Goal: Obtain resource: Obtain resource

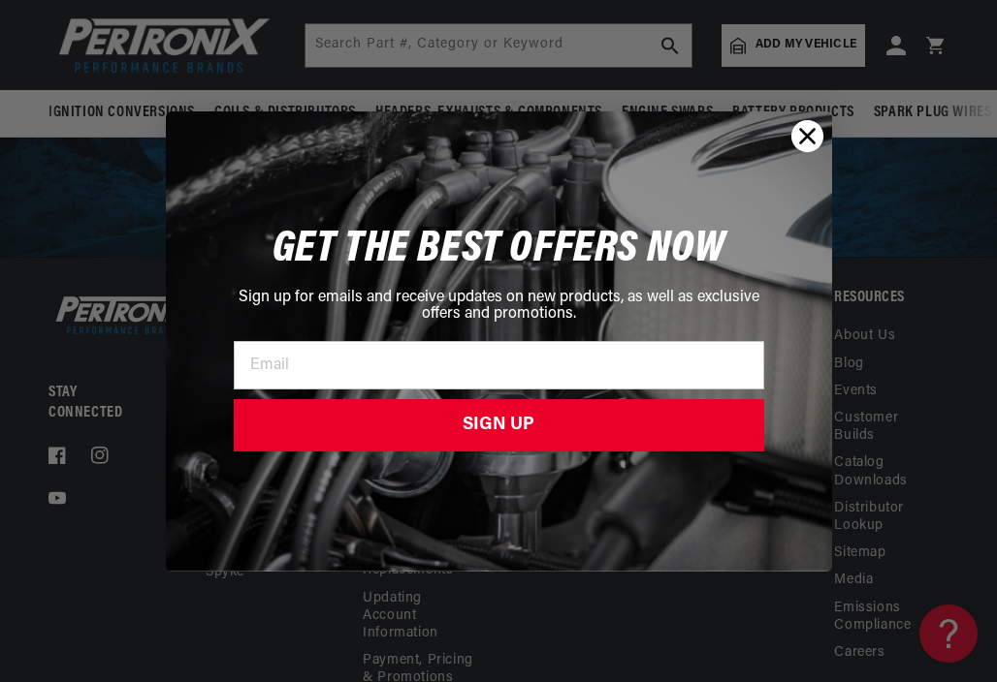
click at [803, 137] on circle "Close dialog" at bounding box center [806, 135] width 32 height 32
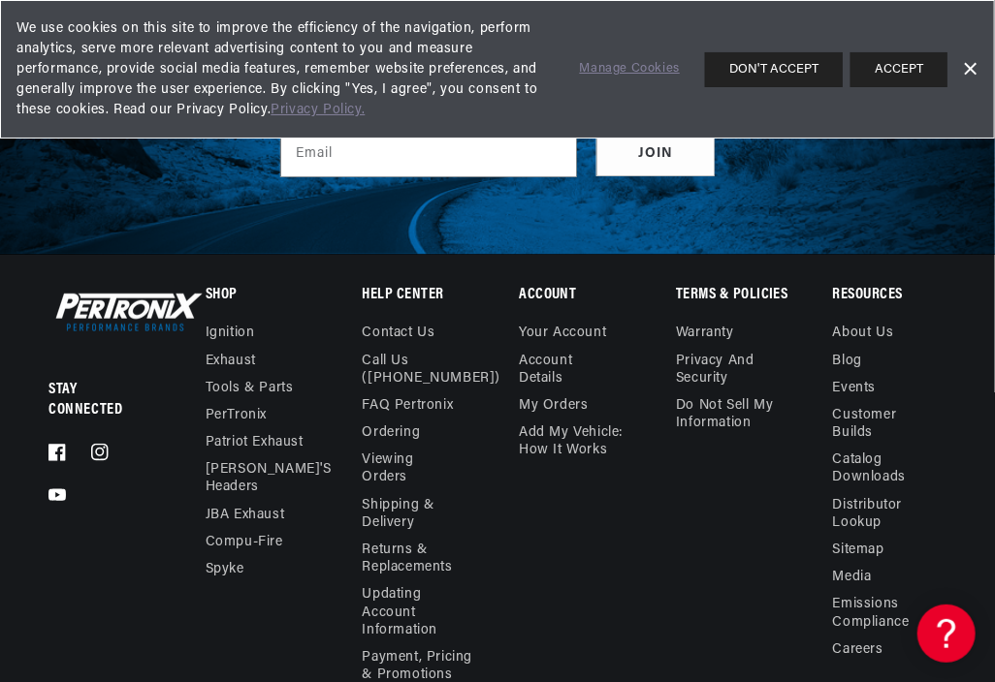
scroll to position [0, 820]
click at [836, 492] on link "Distributor Lookup" at bounding box center [882, 514] width 99 height 45
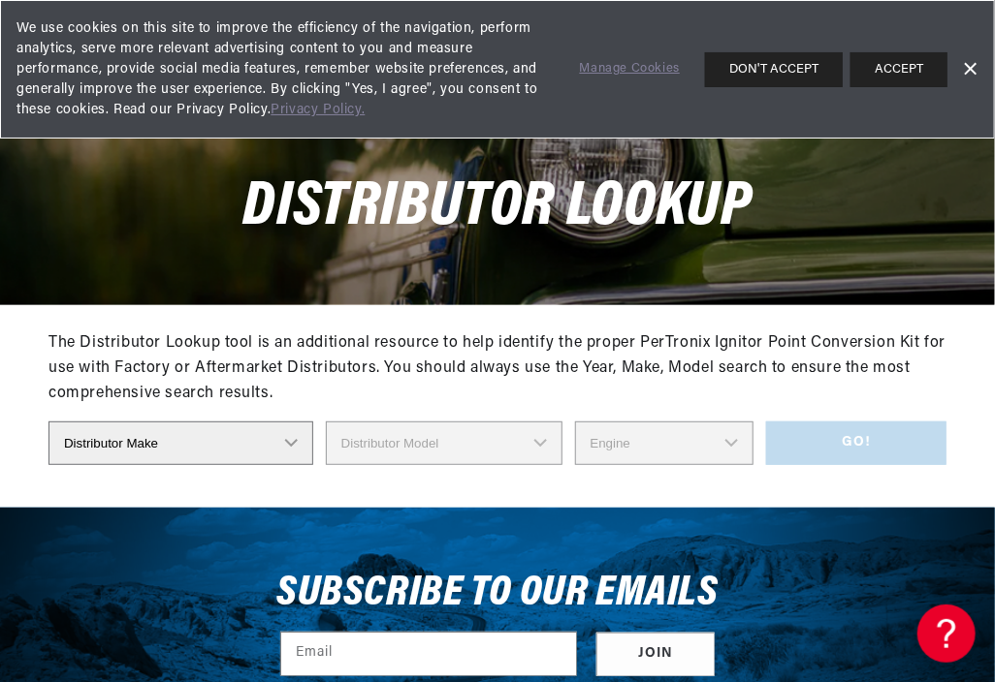
scroll to position [194, 0]
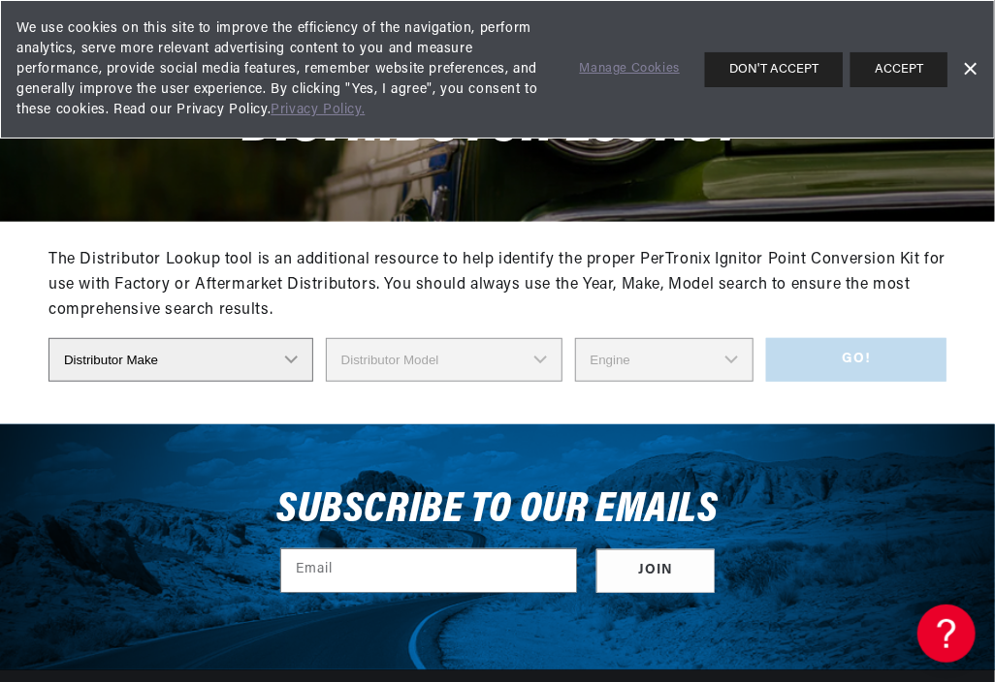
click at [135, 363] on select "Distributor Make Accel Aldon Autolite Bosch Century Chrysler Clark Colt Contine…" at bounding box center [180, 360] width 265 height 44
select select "Ford"
click at [48, 339] on select "Distributor Make Accel Aldon Autolite Bosch Century Chrysler Clark Colt Contine…" at bounding box center [180, 360] width 265 height 44
click at [409, 353] on select "Distributor Model" at bounding box center [444, 360] width 237 height 44
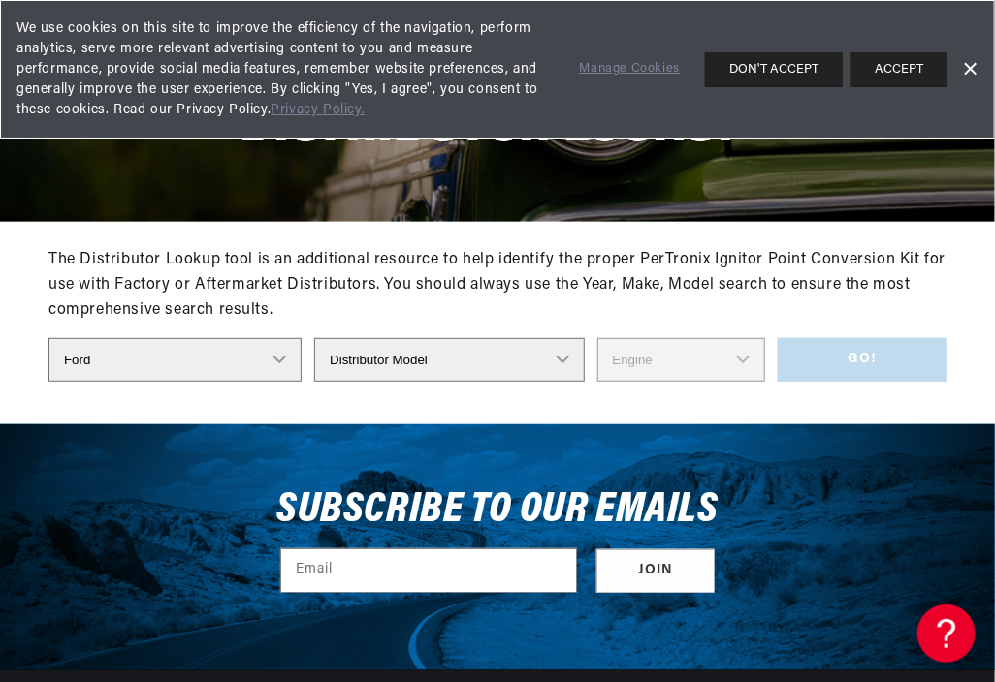
scroll to position [0, 1640]
select select "C2OF-12127F"
click at [324, 339] on select "Distributor Model 35513 311185 11A-12127 2N **Side Mount* 5GA-12127 701 DA 1EC …" at bounding box center [448, 360] width 269 height 44
click at [633, 364] on select "Engine 8" at bounding box center [681, 360] width 168 height 44
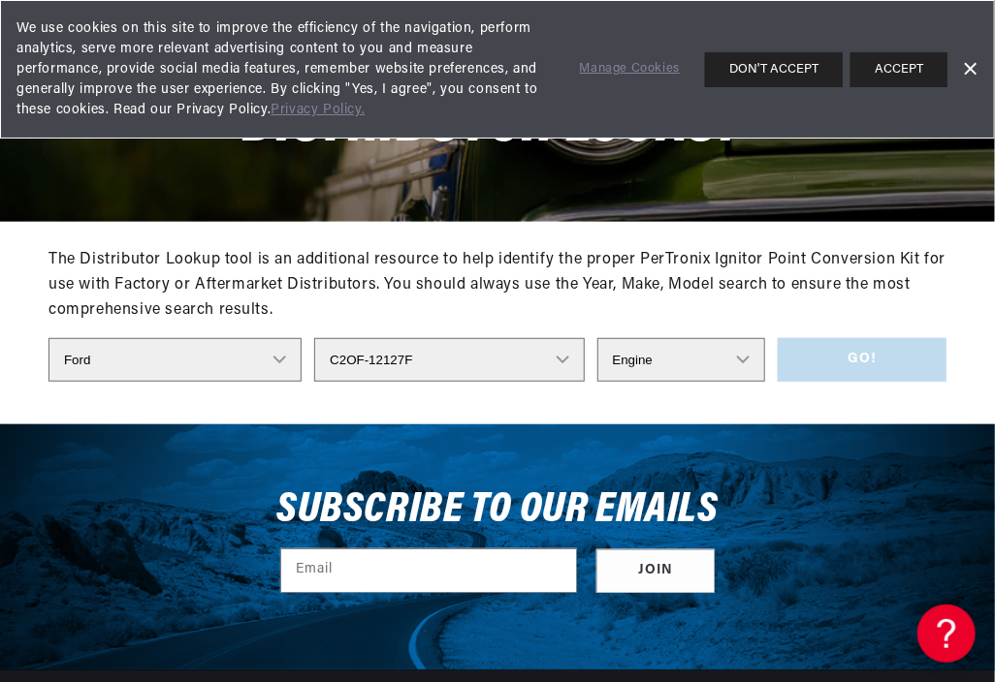
select select "8"
click at [597, 339] on select "Engine 8" at bounding box center [681, 360] width 168 height 44
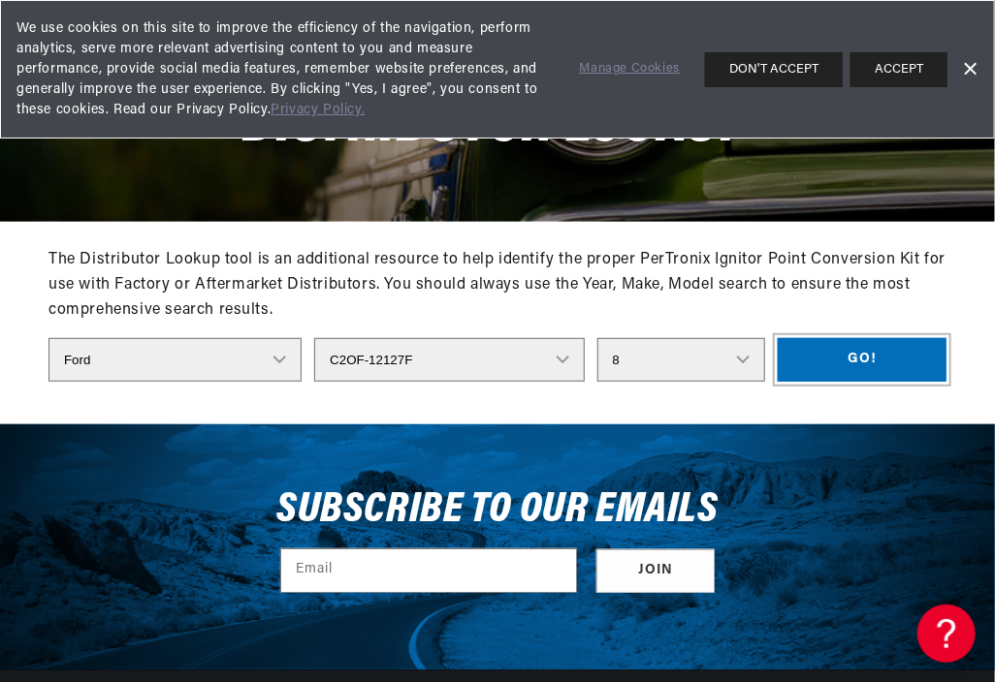
click at [848, 356] on button "Go!" at bounding box center [861, 360] width 169 height 44
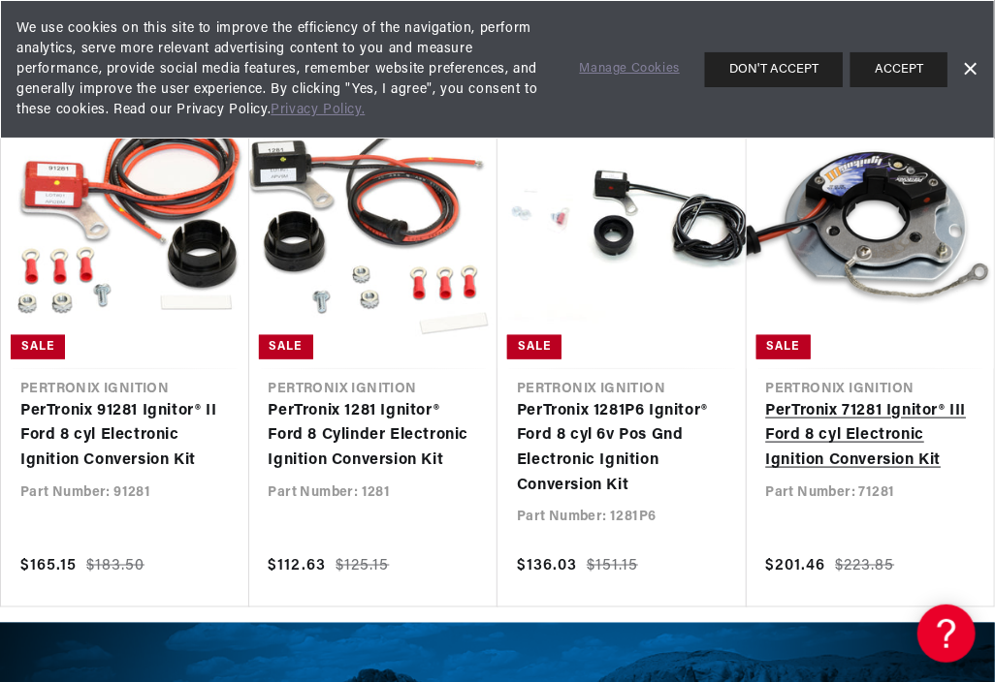
scroll to position [0, 1640]
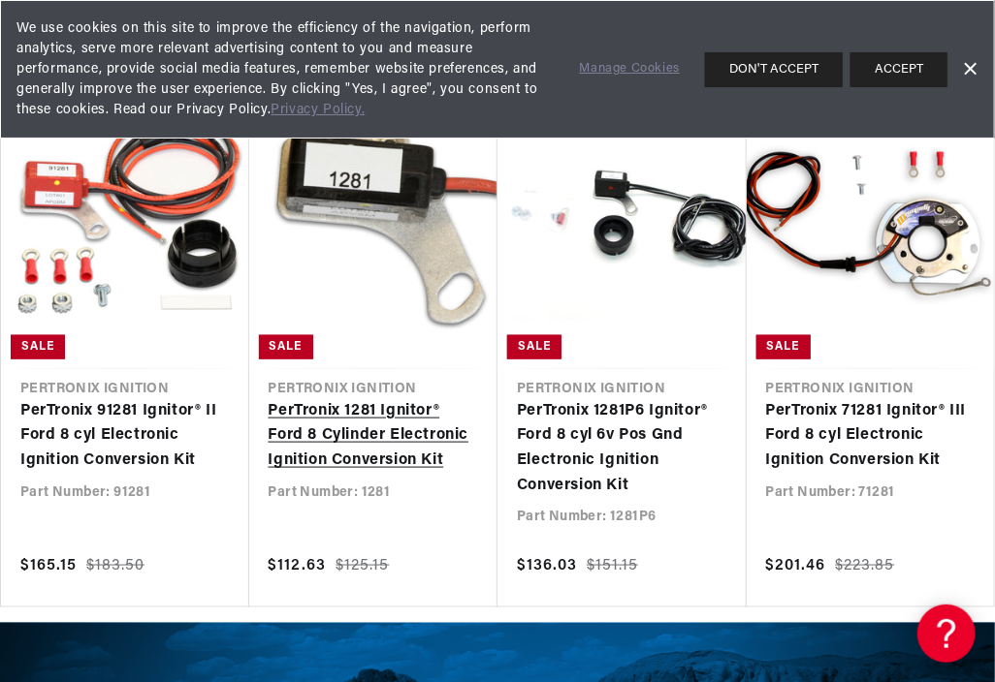
click at [411, 420] on link "PerTronix 1281 Ignitor® Ford 8 Cylinder Electronic Ignition Conversion Kit" at bounding box center [374, 436] width 210 height 75
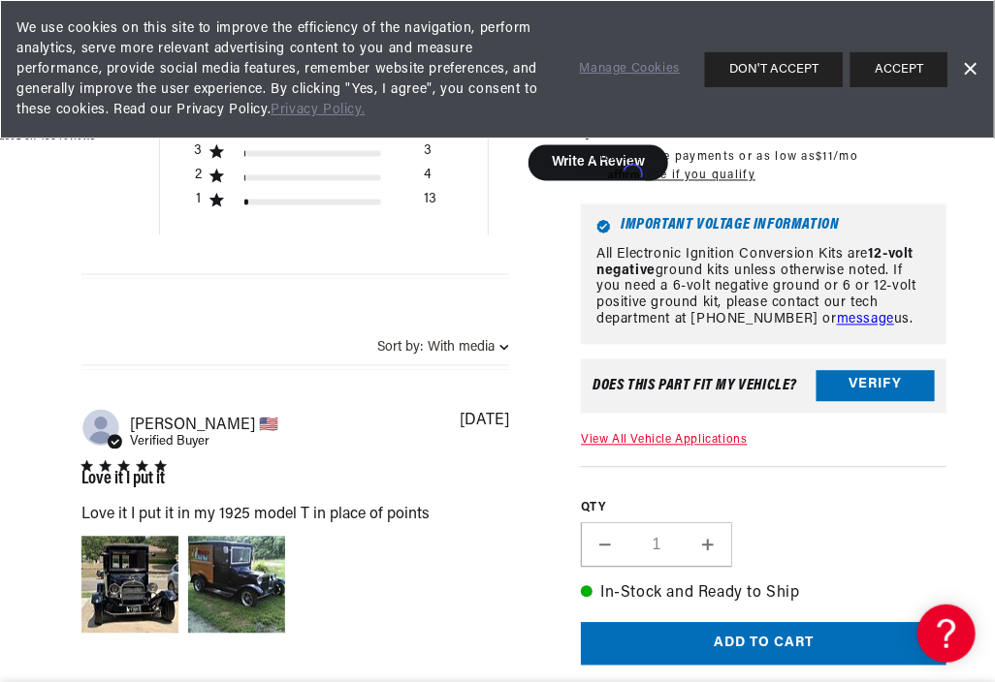
scroll to position [1260, 0]
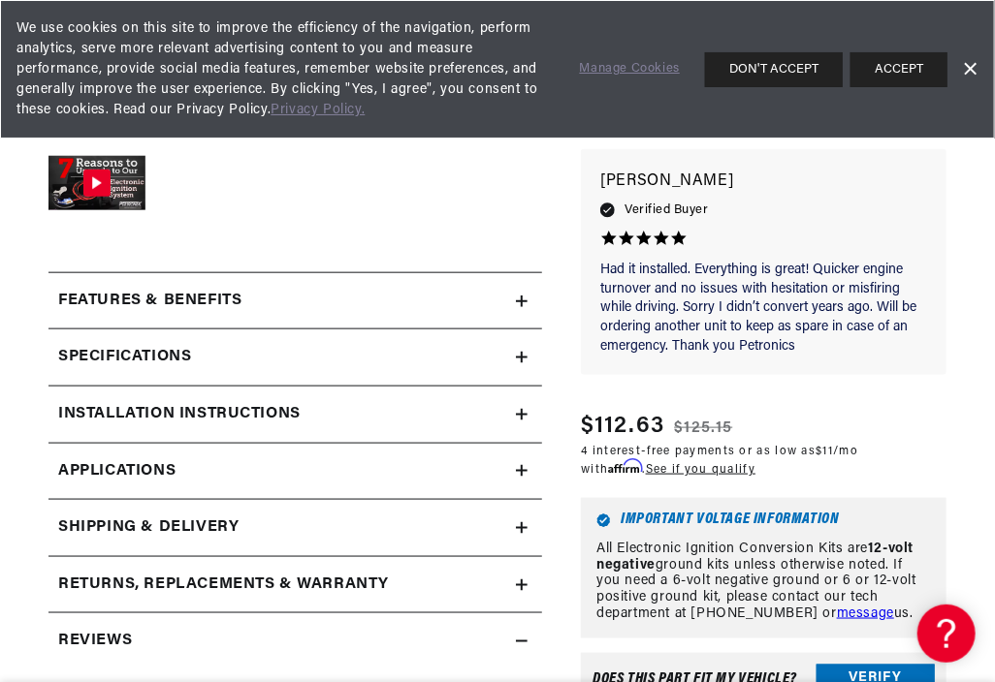
click at [340, 404] on div "Installation instructions" at bounding box center [281, 414] width 467 height 25
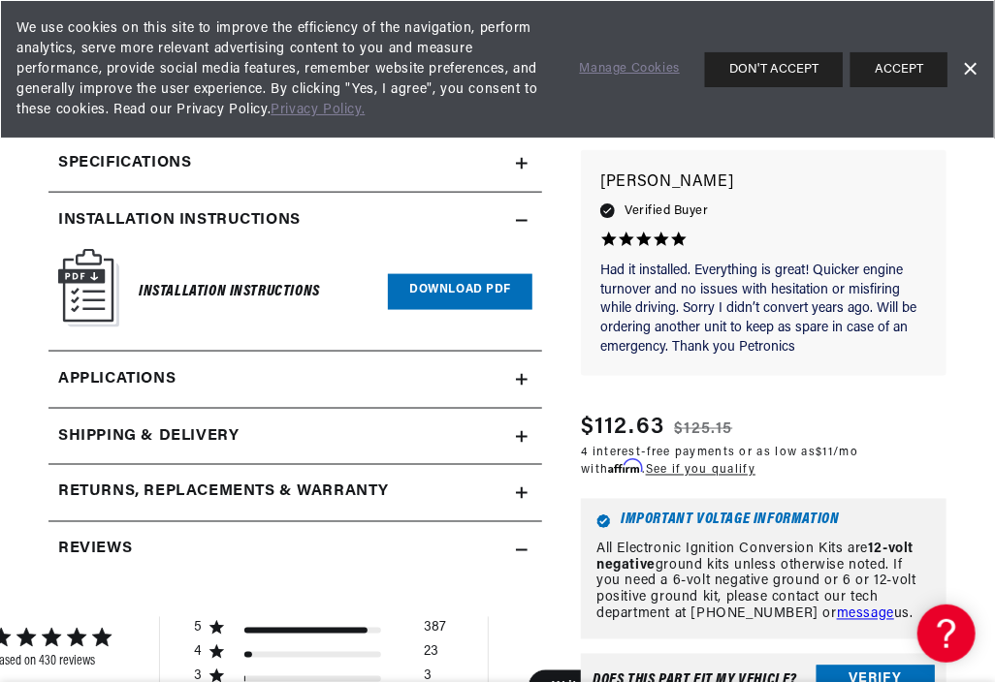
scroll to position [0, 1640]
click at [434, 295] on link "Download PDF" at bounding box center [460, 292] width 144 height 36
